Goal: Transaction & Acquisition: Purchase product/service

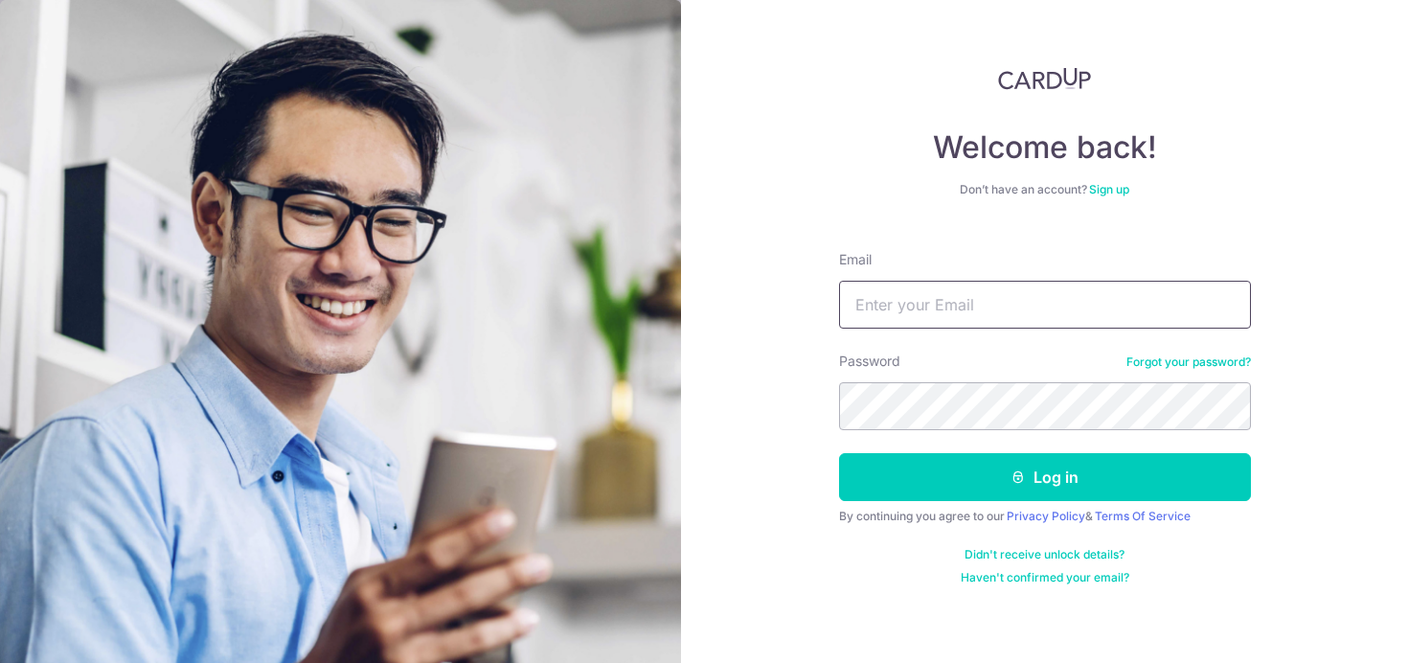
click at [936, 304] on input "Email" at bounding box center [1045, 305] width 412 height 48
type input "[EMAIL_ADDRESS][DOMAIN_NAME]"
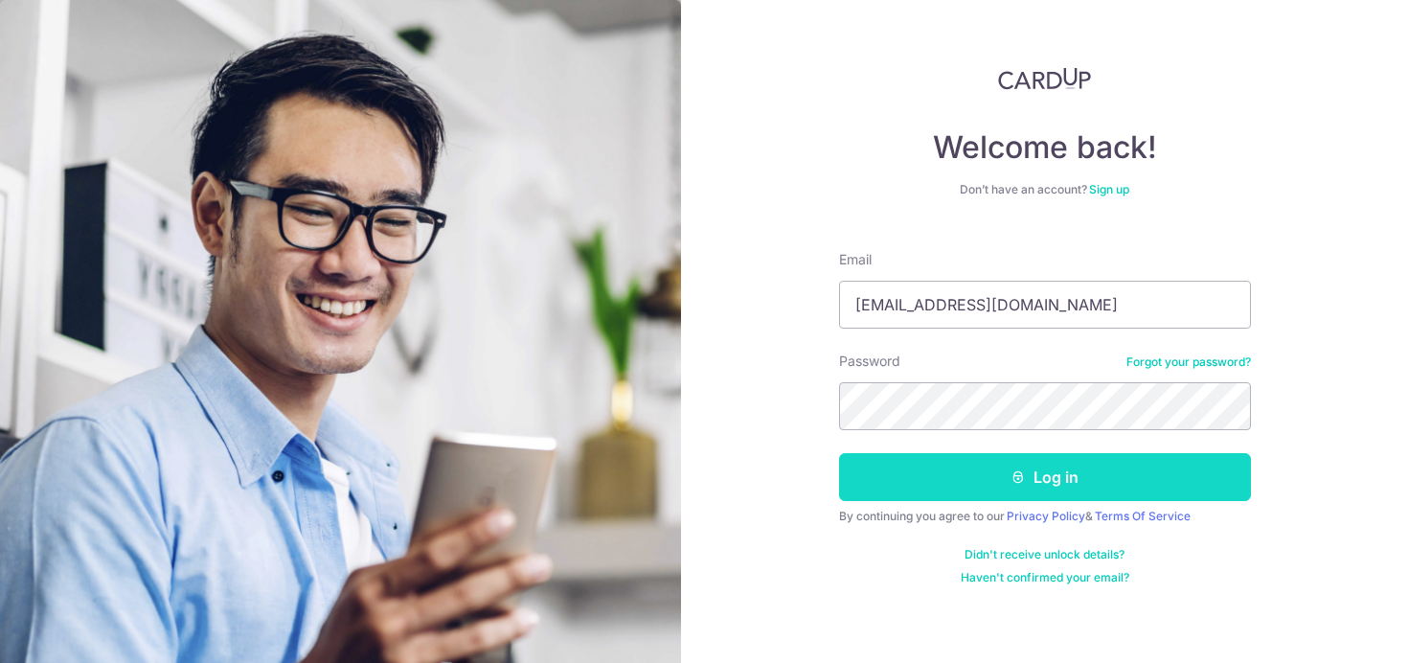
click at [1011, 489] on button "Log in" at bounding box center [1045, 477] width 412 height 48
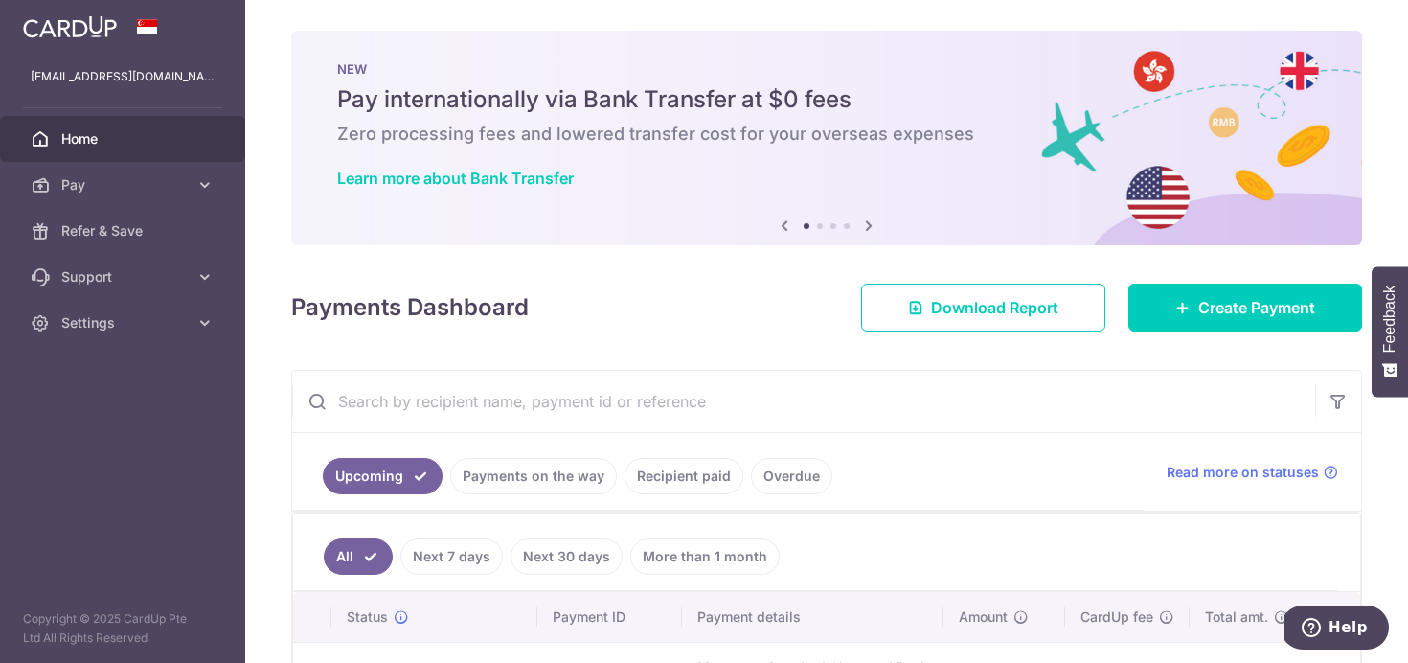
scroll to position [213, 0]
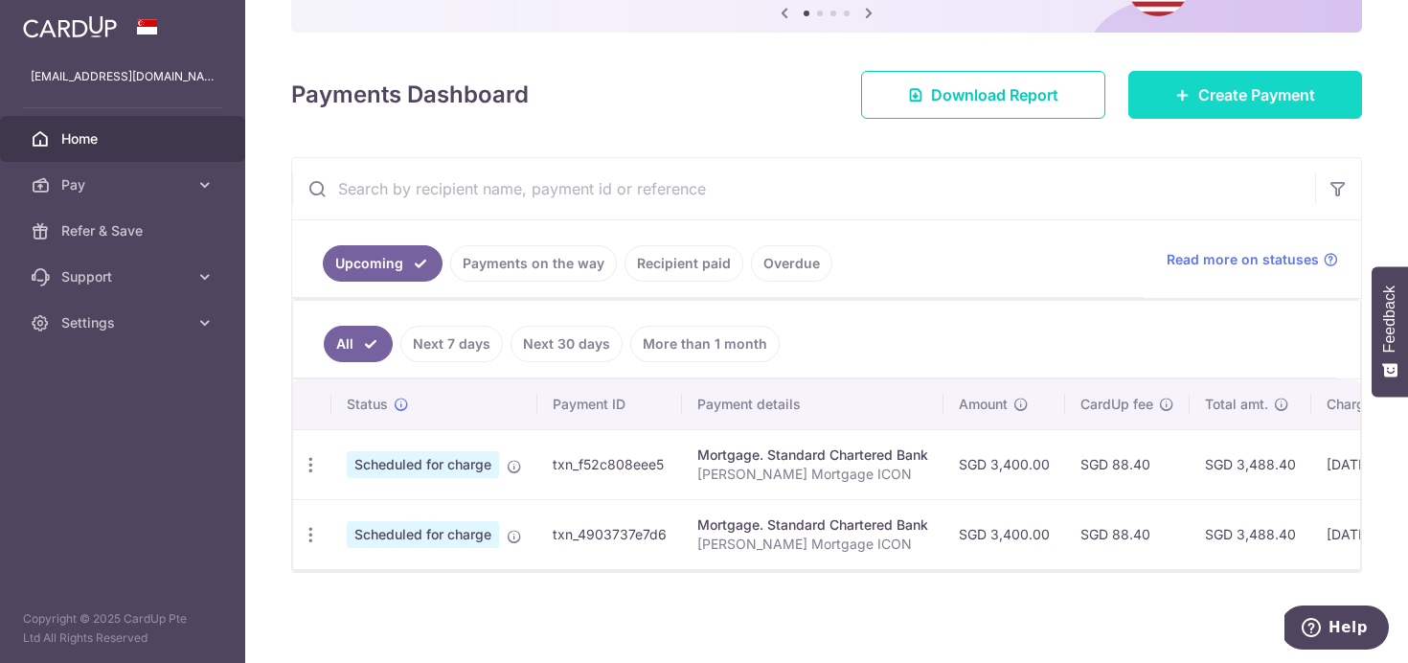
click at [1173, 106] on link "Create Payment" at bounding box center [1245, 95] width 234 height 48
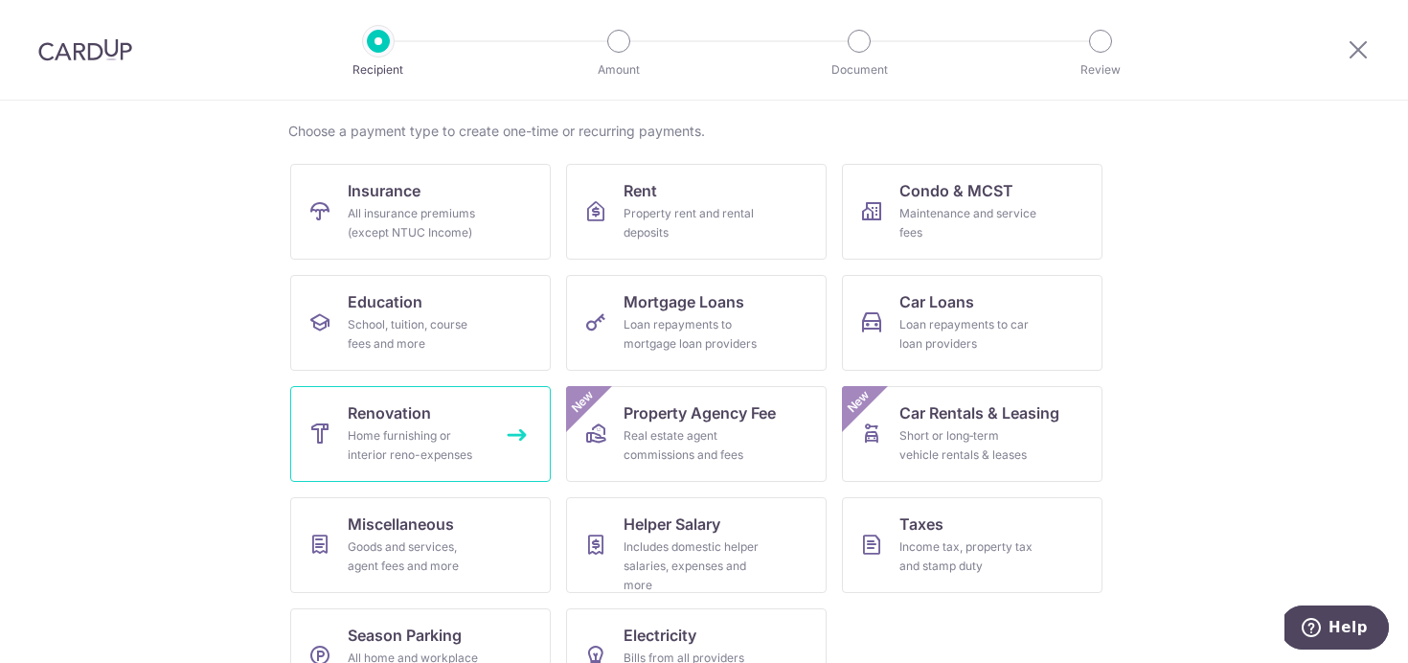
scroll to position [194, 0]
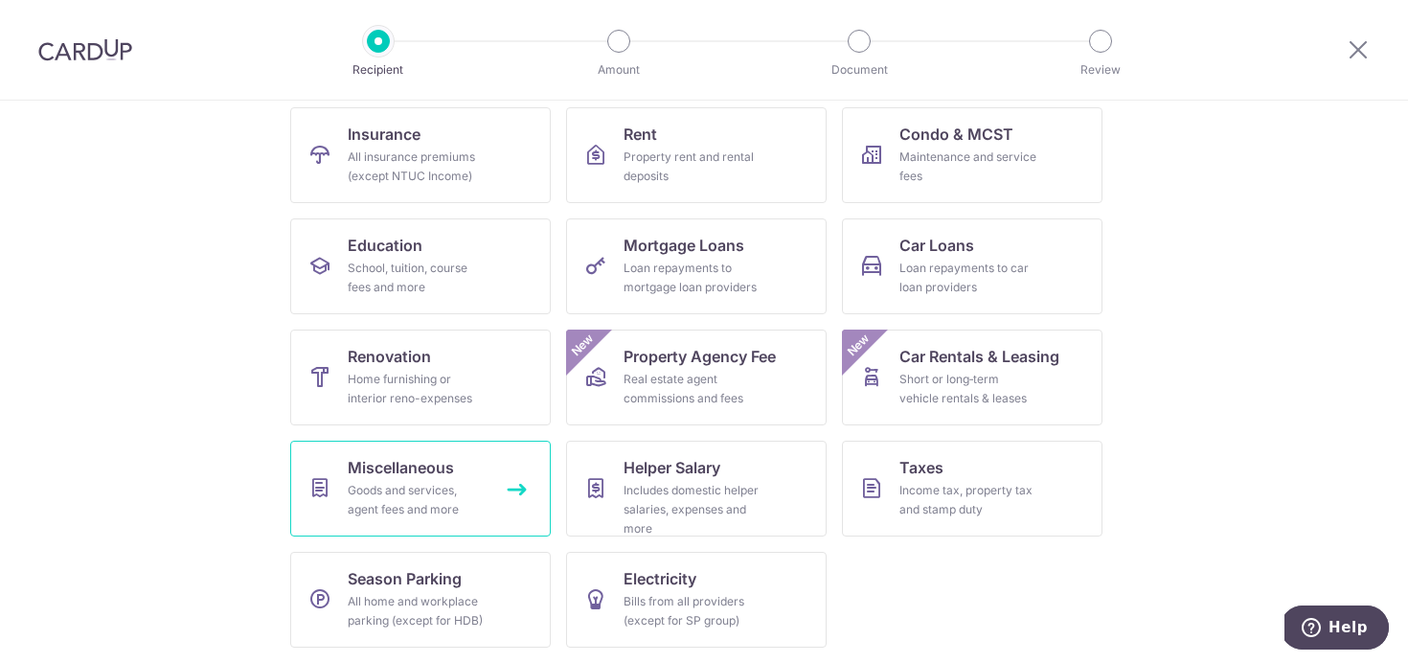
click at [448, 511] on div "Goods and services, agent fees and more" at bounding box center [417, 500] width 138 height 38
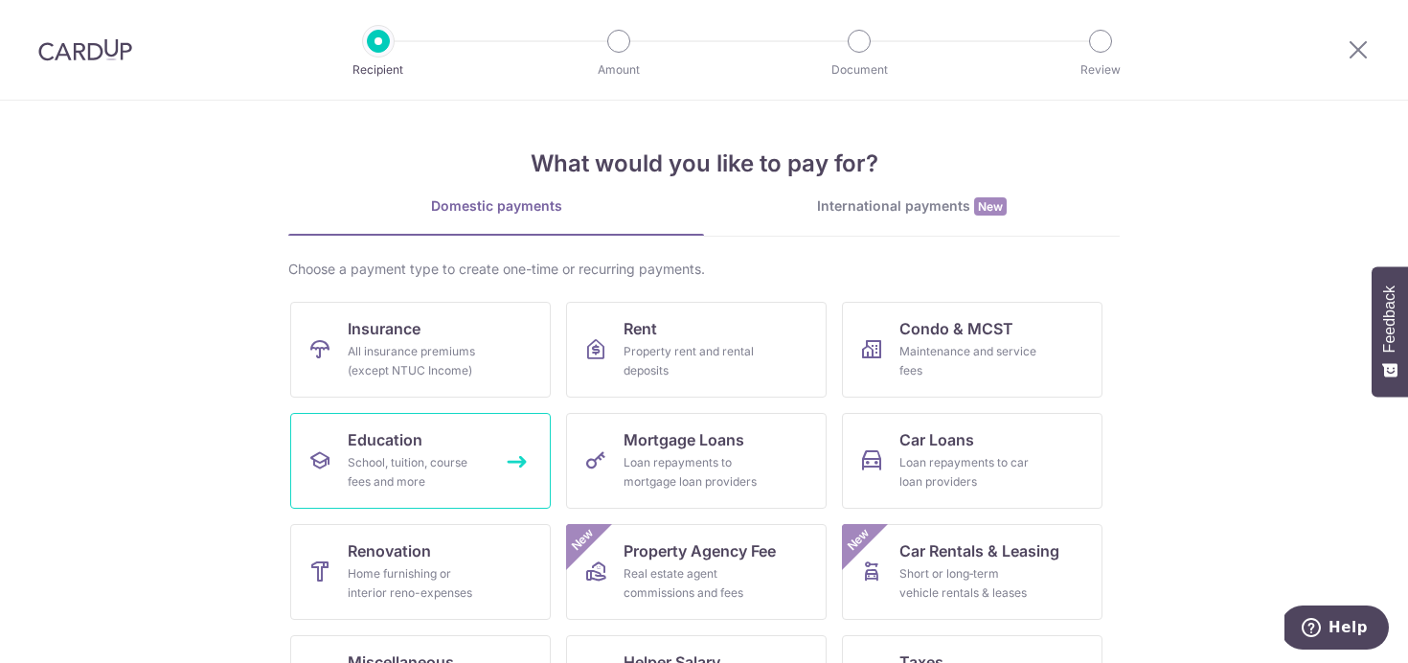
click at [421, 449] on span "Education" at bounding box center [385, 439] width 75 height 23
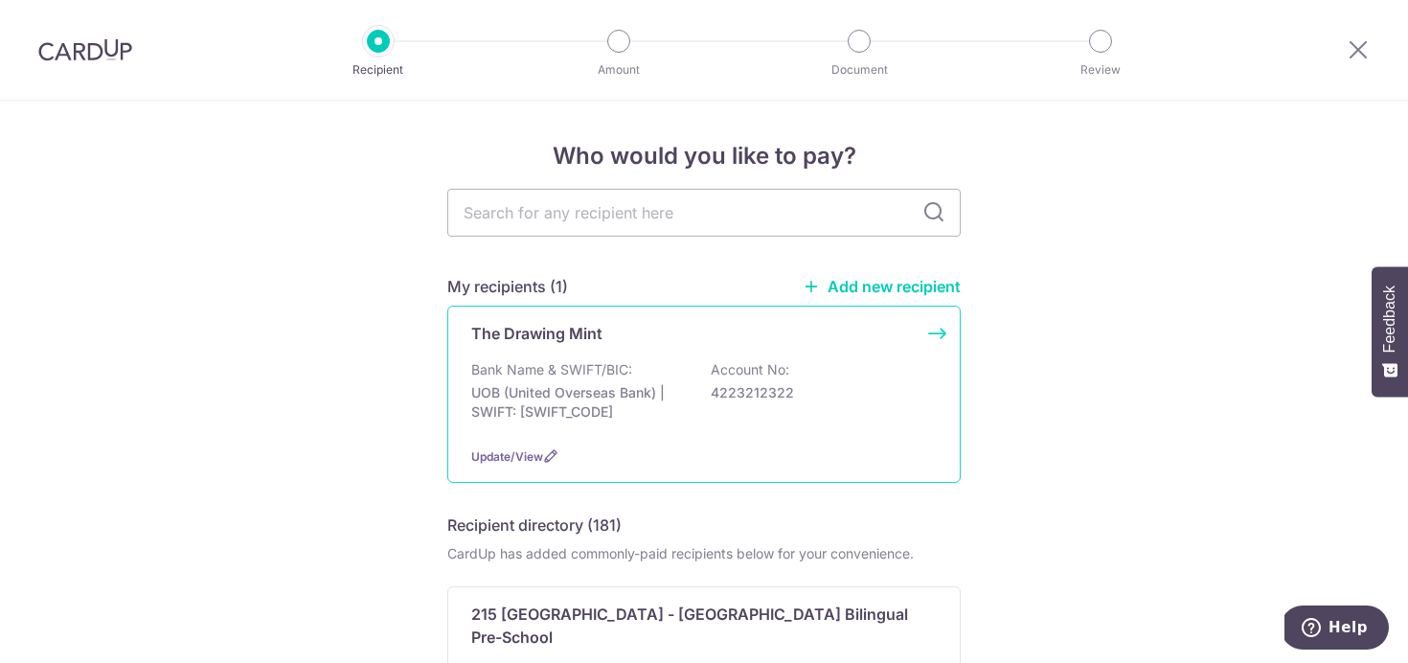
click at [611, 365] on p "Bank Name & SWIFT/BIC:" at bounding box center [551, 369] width 161 height 19
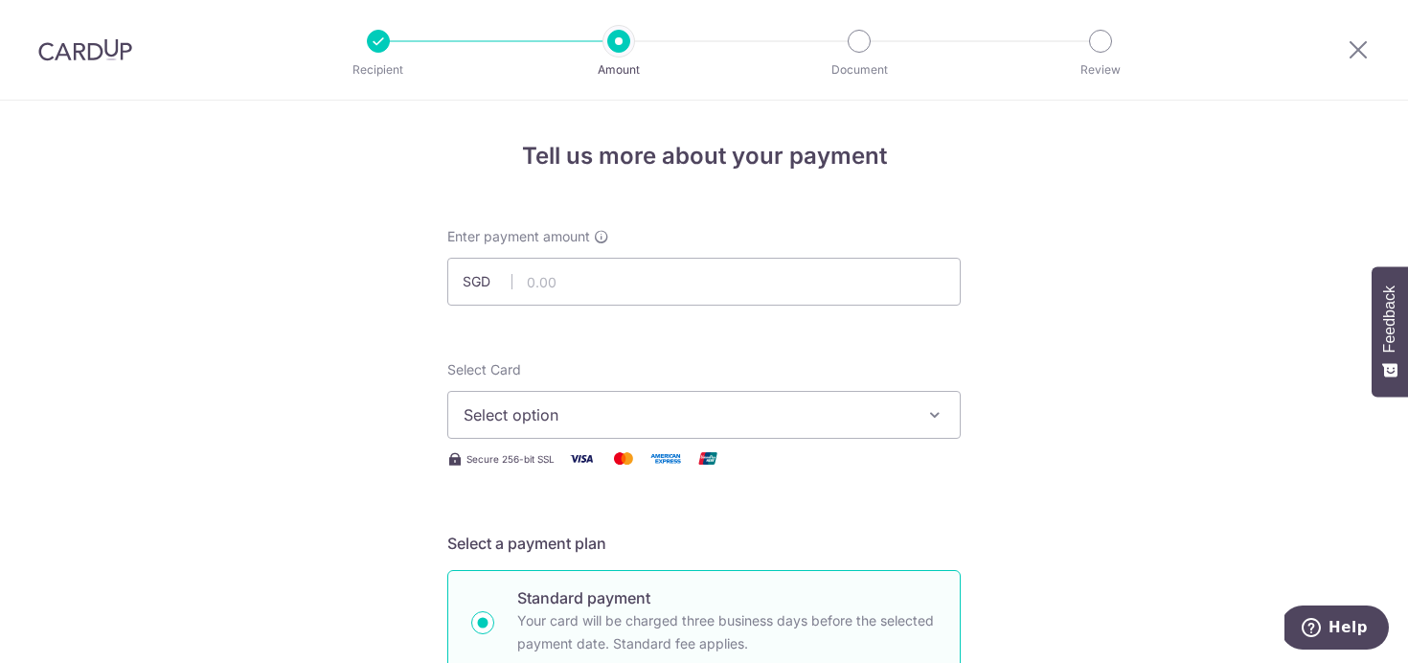
click at [710, 414] on span "Select option" at bounding box center [687, 414] width 446 height 23
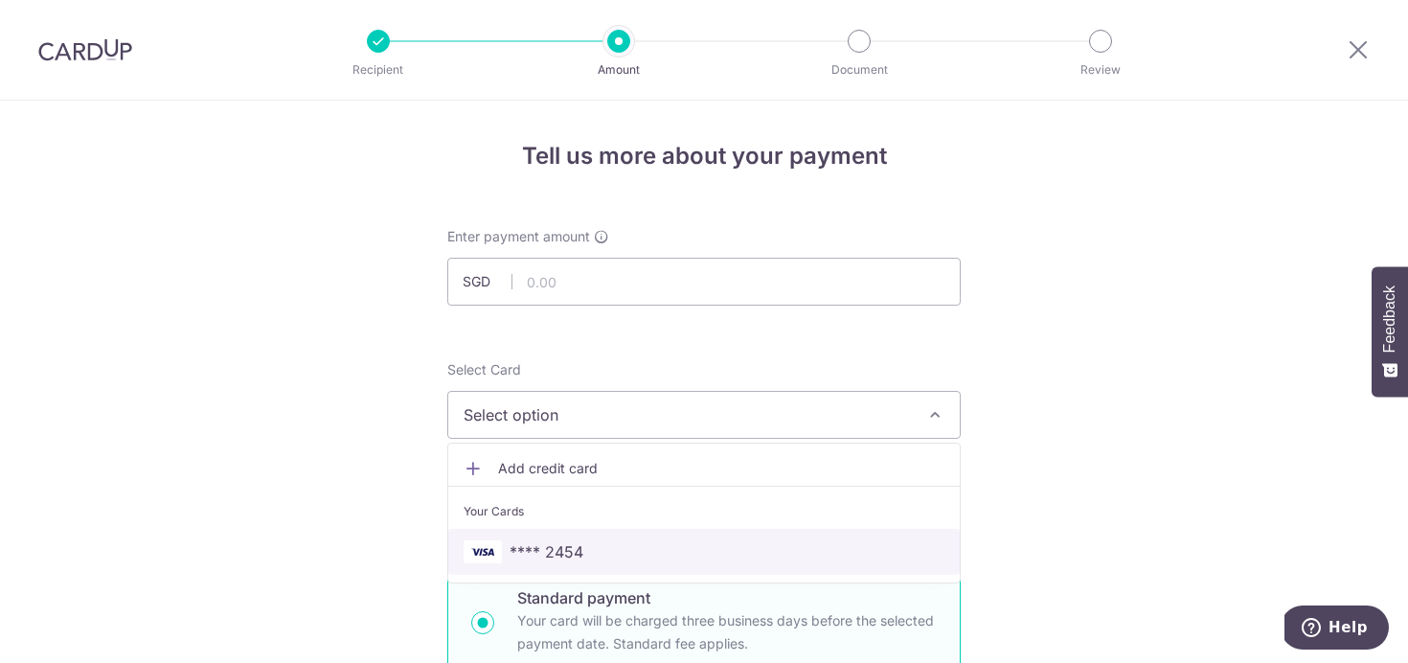
click at [580, 548] on span "**** 2454" at bounding box center [547, 551] width 74 height 23
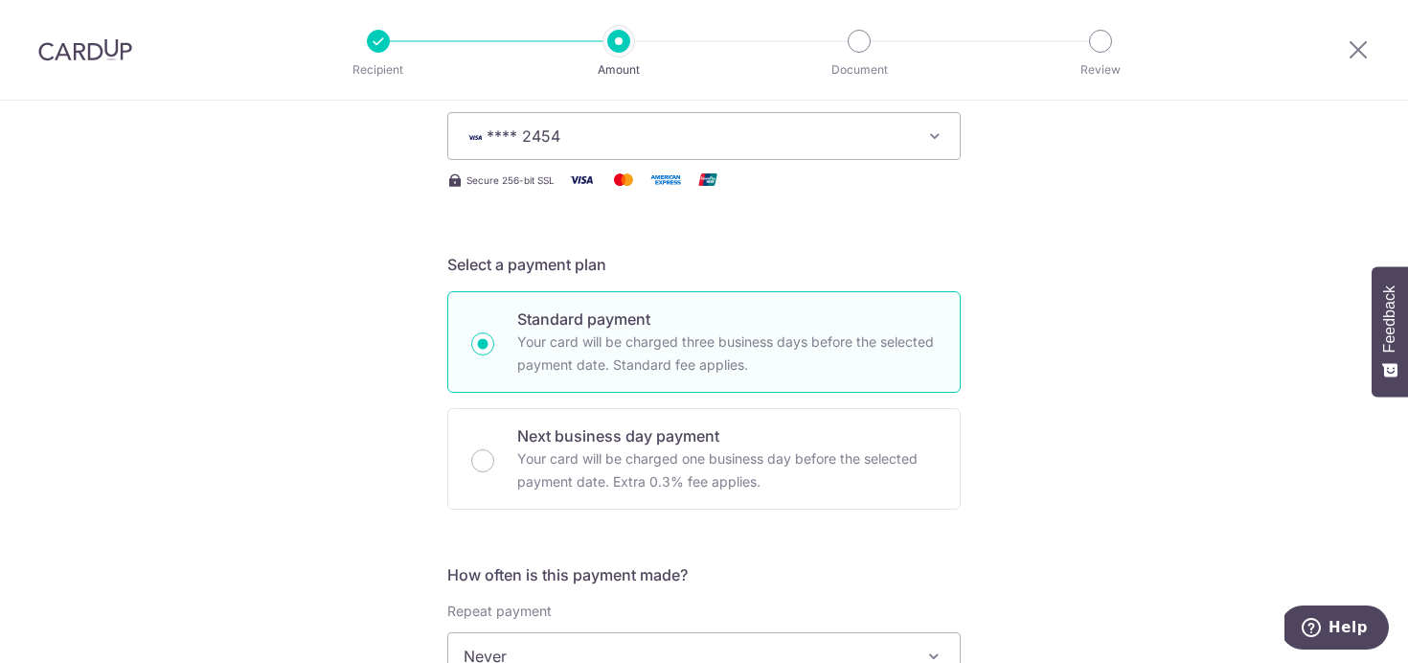
scroll to position [285, 0]
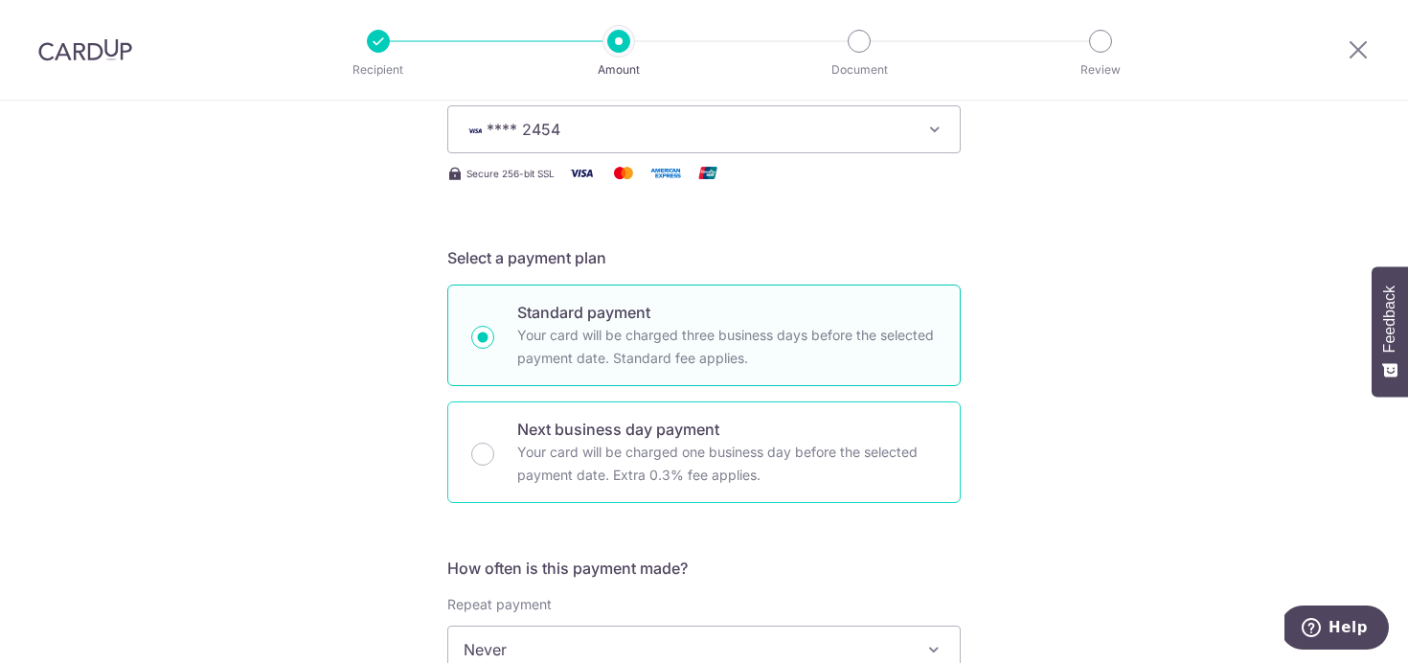
click at [594, 447] on p "Your card will be charged one business day before the selected payment date. Ex…" at bounding box center [727, 464] width 420 height 46
click at [494, 447] on input "Next business day payment Your card will be charged one business day before the…" at bounding box center [482, 454] width 23 height 23
radio input "false"
radio input "true"
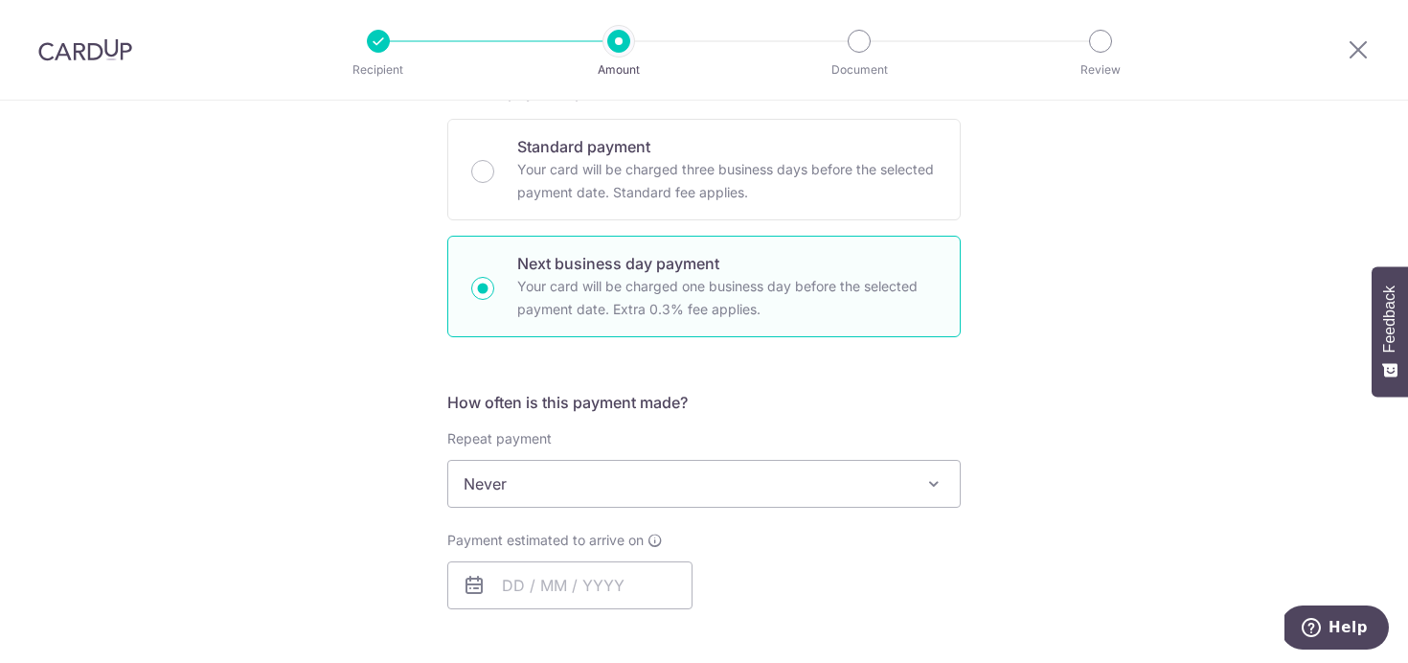
scroll to position [455, 0]
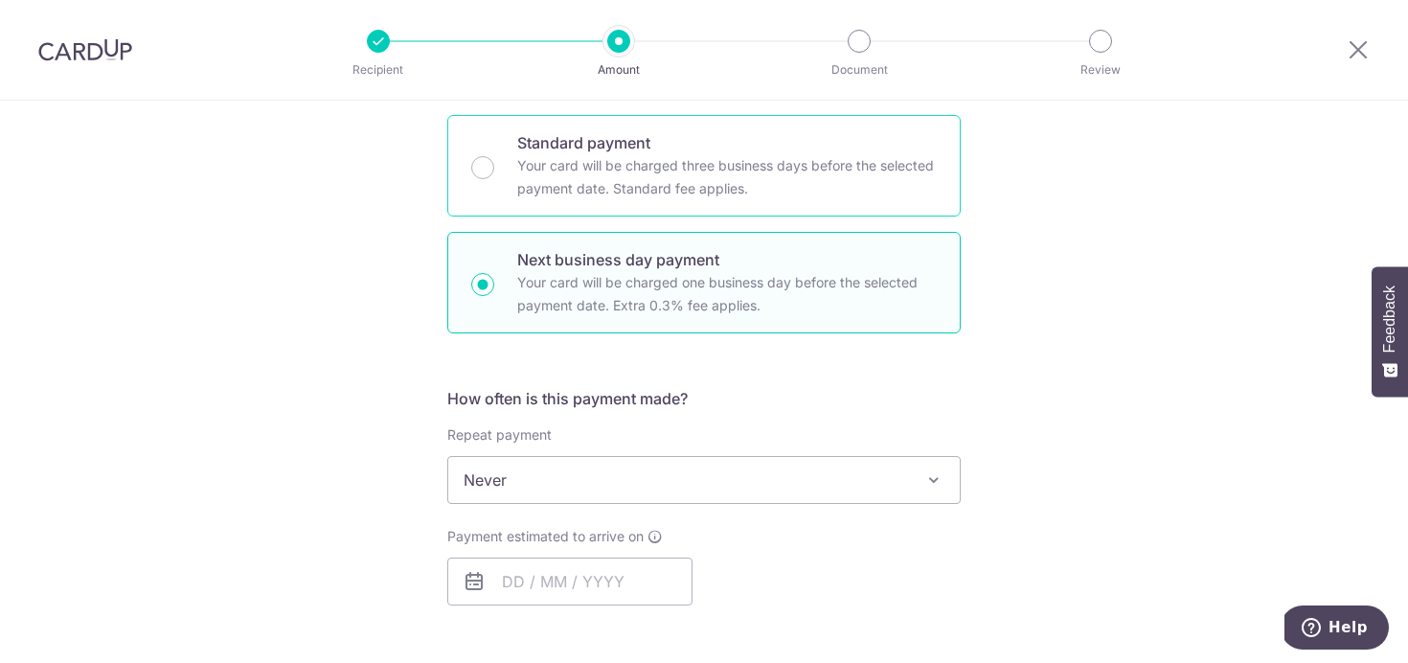
click at [604, 178] on p "Your card will be charged three business days before the selected payment date.…" at bounding box center [727, 177] width 420 height 46
click at [494, 178] on input "Standard payment Your card will be charged three business days before the selec…" at bounding box center [482, 167] width 23 height 23
radio input "true"
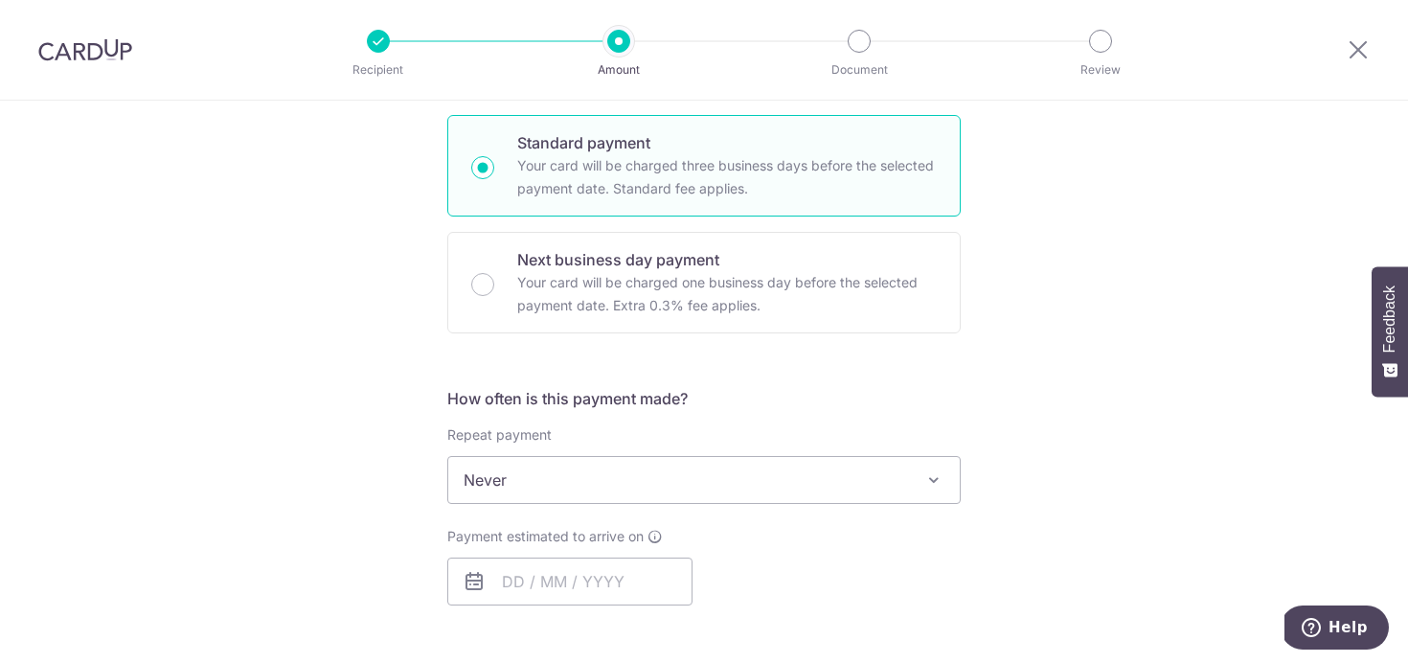
click at [1003, 223] on div "Tell us more about your payment Enter payment amount SGD Select Card **** 2454 …" at bounding box center [704, 499] width 1408 height 1706
click at [1136, 303] on div "Tell us more about your payment Enter payment amount SGD Select Card **** 2454 …" at bounding box center [704, 499] width 1408 height 1706
